Goal: Task Accomplishment & Management: Manage account settings

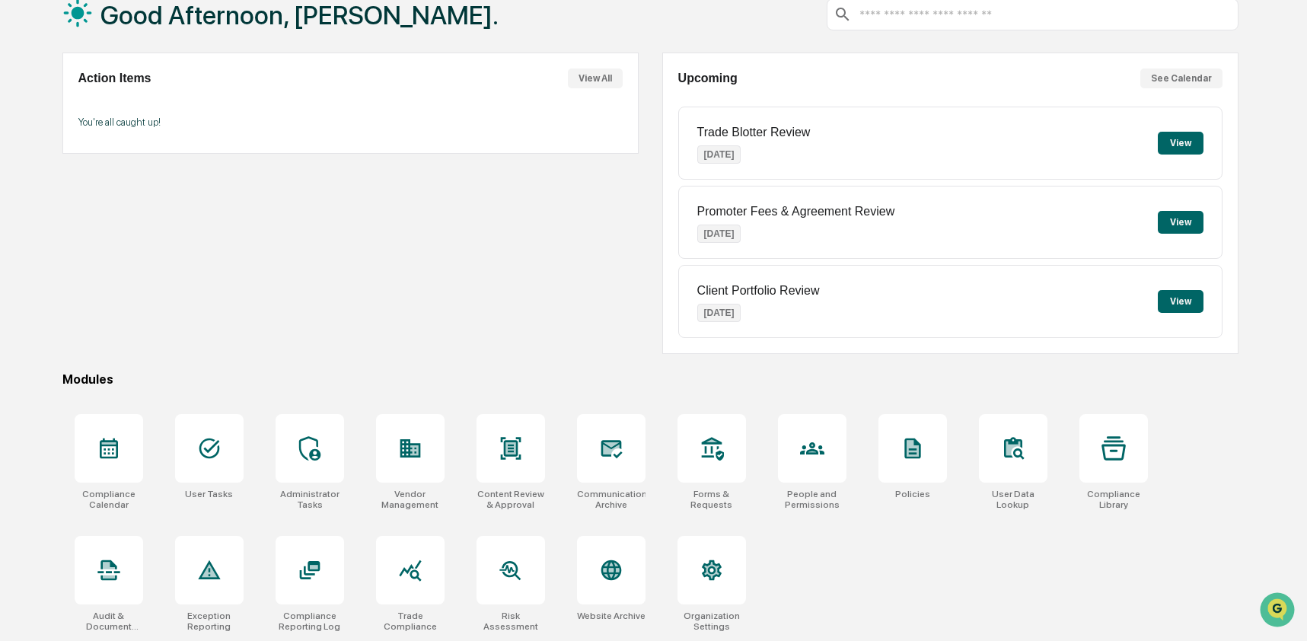
scroll to position [99, 0]
click at [604, 571] on icon at bounding box center [610, 570] width 21 height 21
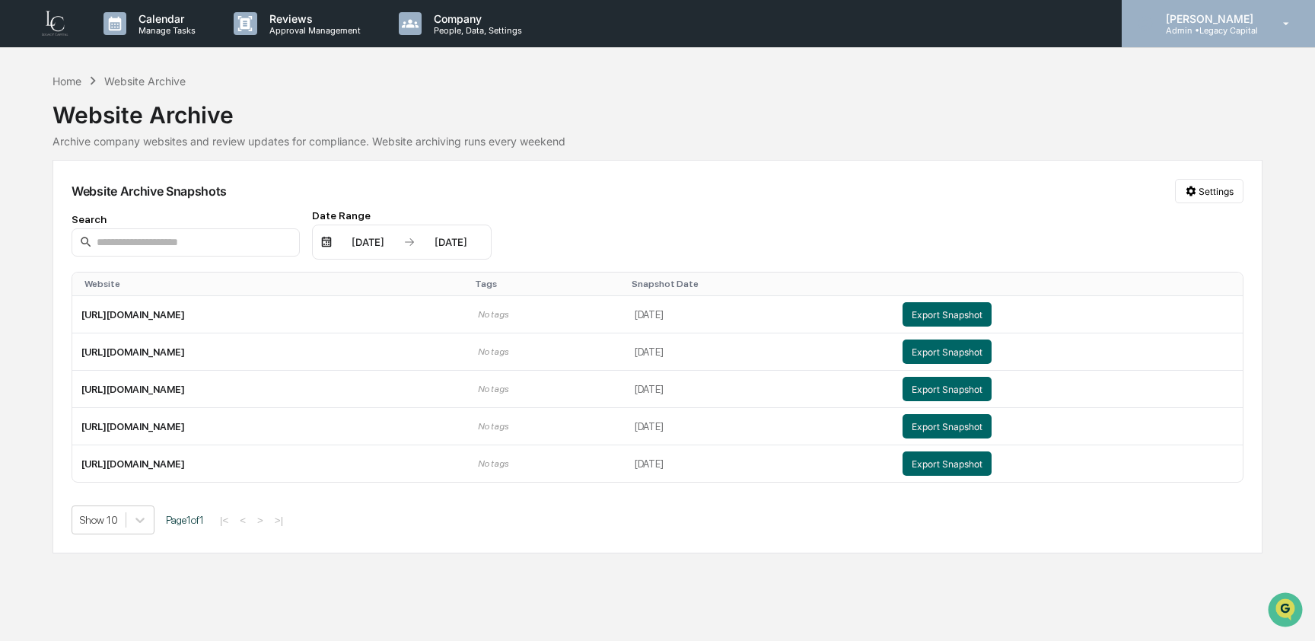
click at [1261, 33] on p "Admin • Legacy Capital" at bounding box center [1207, 30] width 107 height 11
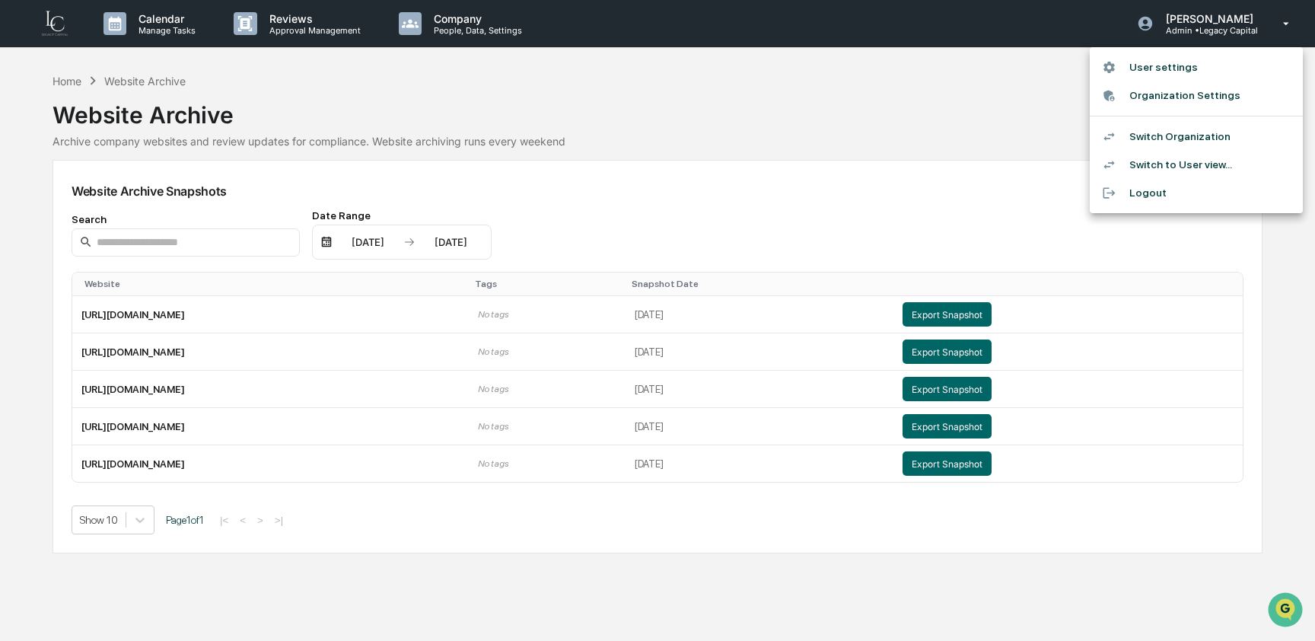
click at [1211, 142] on li "Switch Organization" at bounding box center [1196, 137] width 213 height 28
